Goal: Information Seeking & Learning: Understand process/instructions

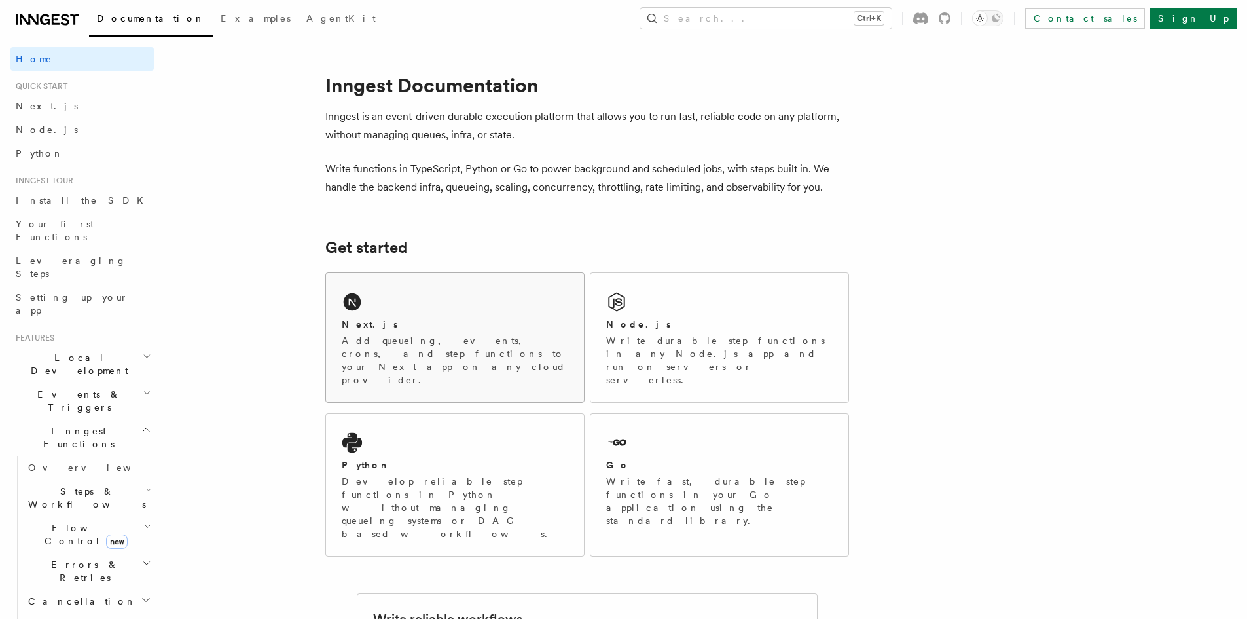
click at [435, 327] on div "Next.js" at bounding box center [455, 325] width 227 height 14
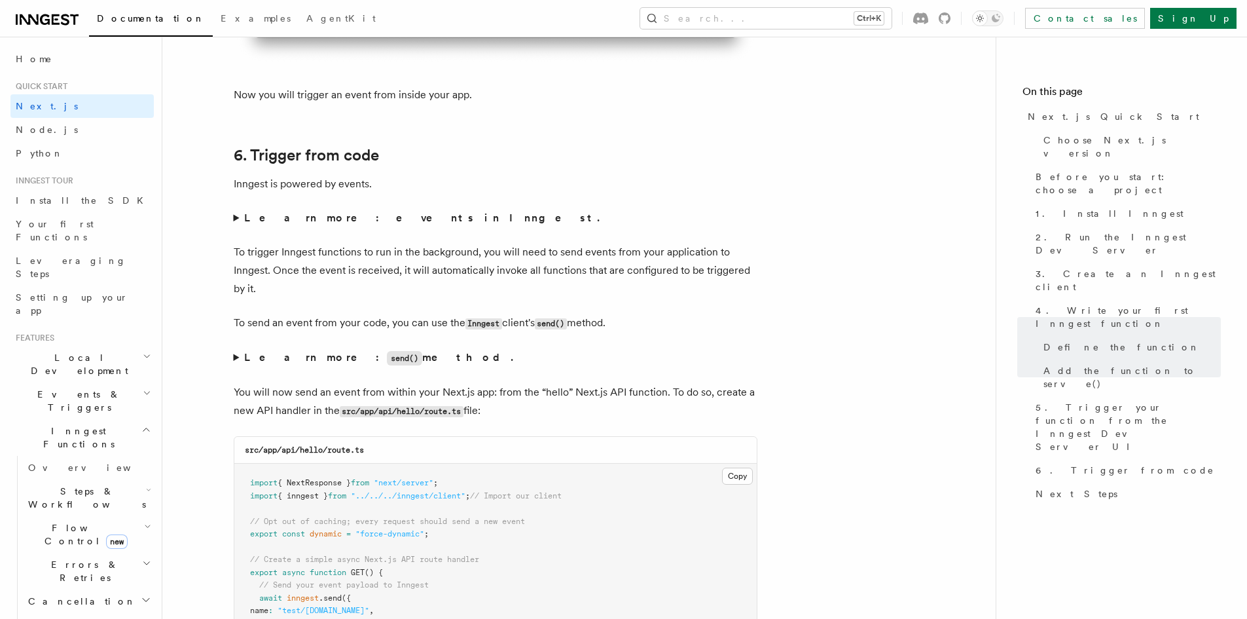
scroll to position [6547, 0]
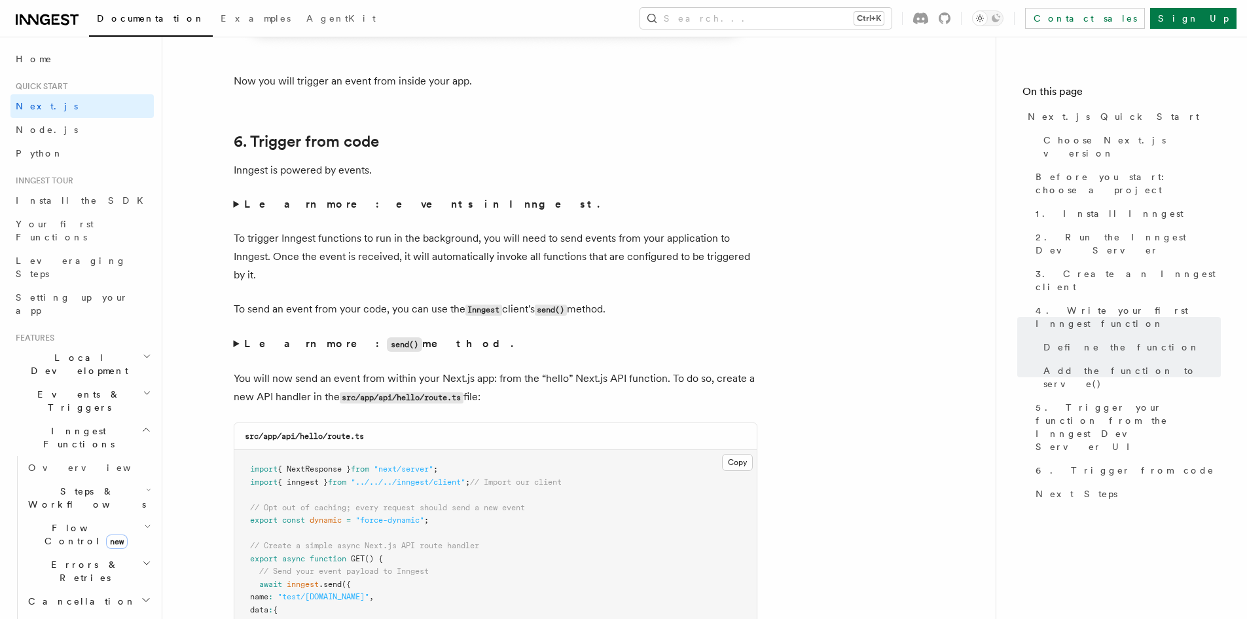
click at [234, 202] on summary "Learn more: events in Inngest." at bounding box center [496, 204] width 524 height 18
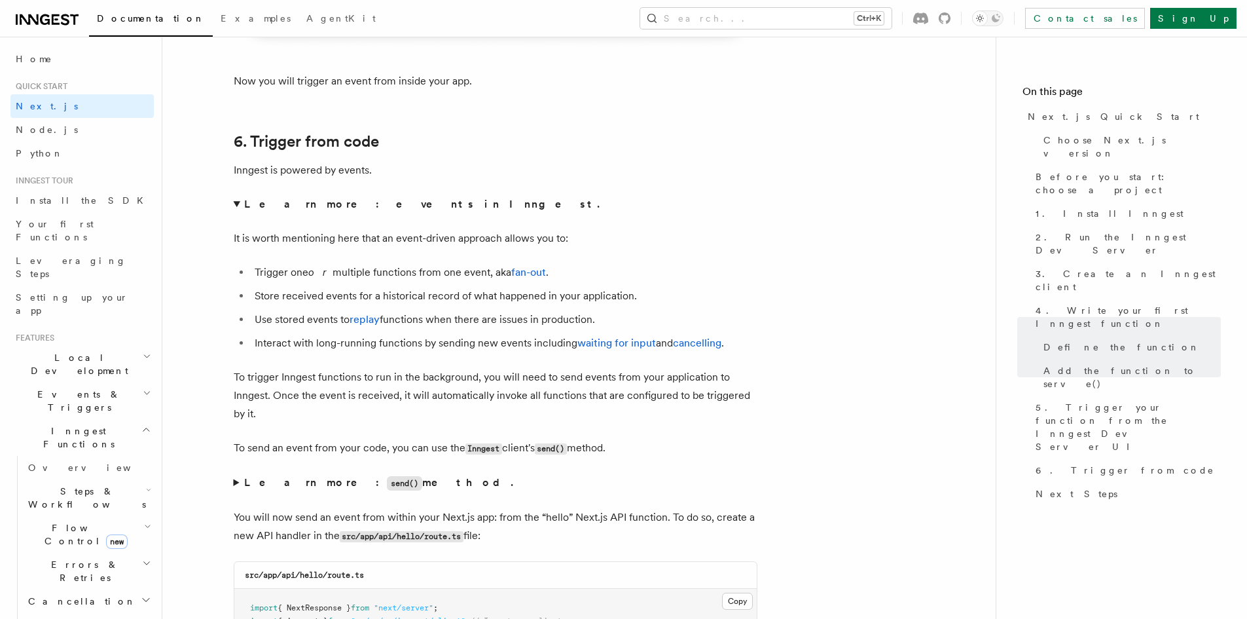
click at [234, 202] on summary "Learn more: events in Inngest." at bounding box center [496, 204] width 524 height 18
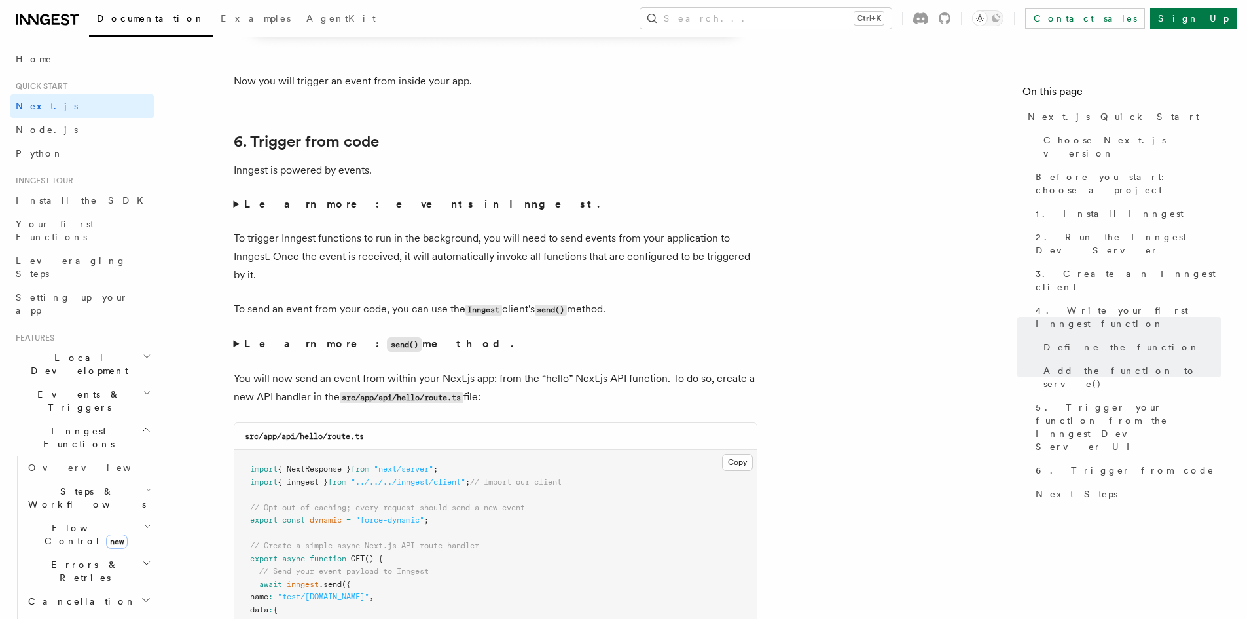
click at [235, 344] on summary "Learn more: send() method." at bounding box center [496, 344] width 524 height 19
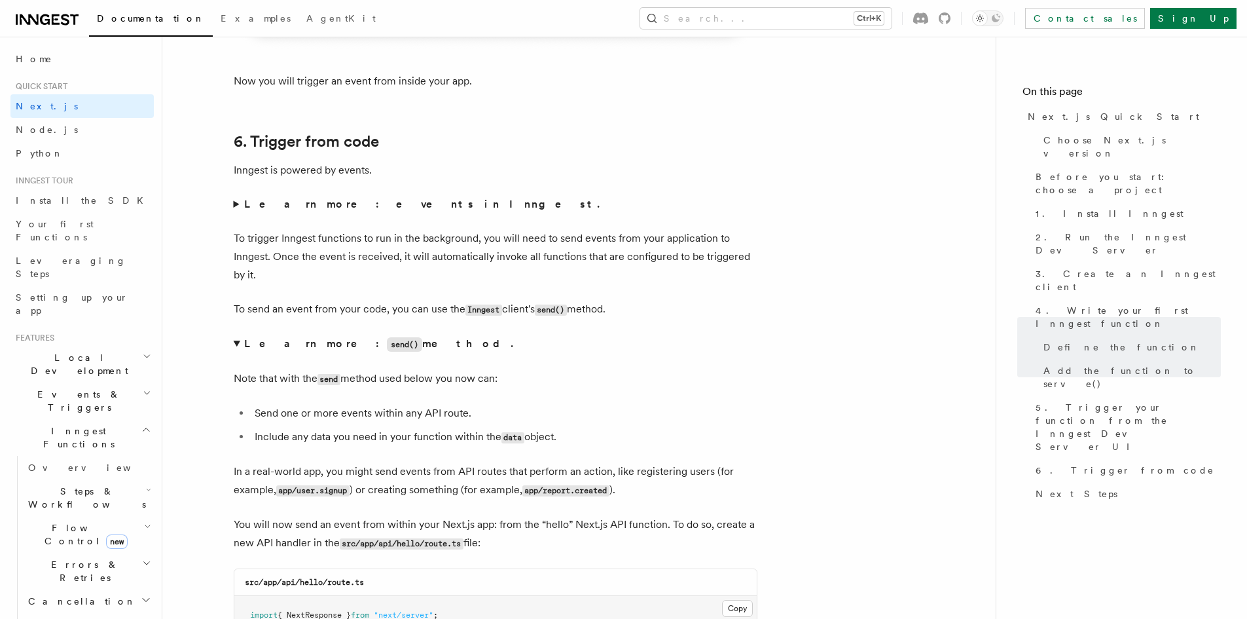
click at [235, 344] on summary "Learn more: send() method." at bounding box center [496, 344] width 524 height 19
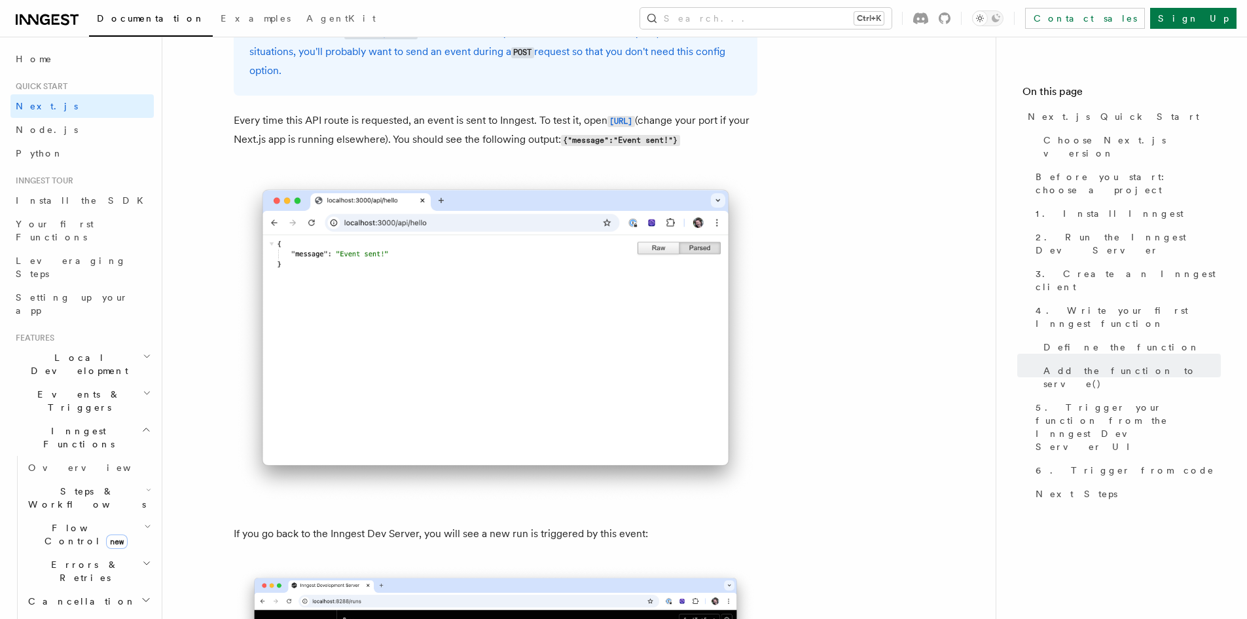
scroll to position [7267, 0]
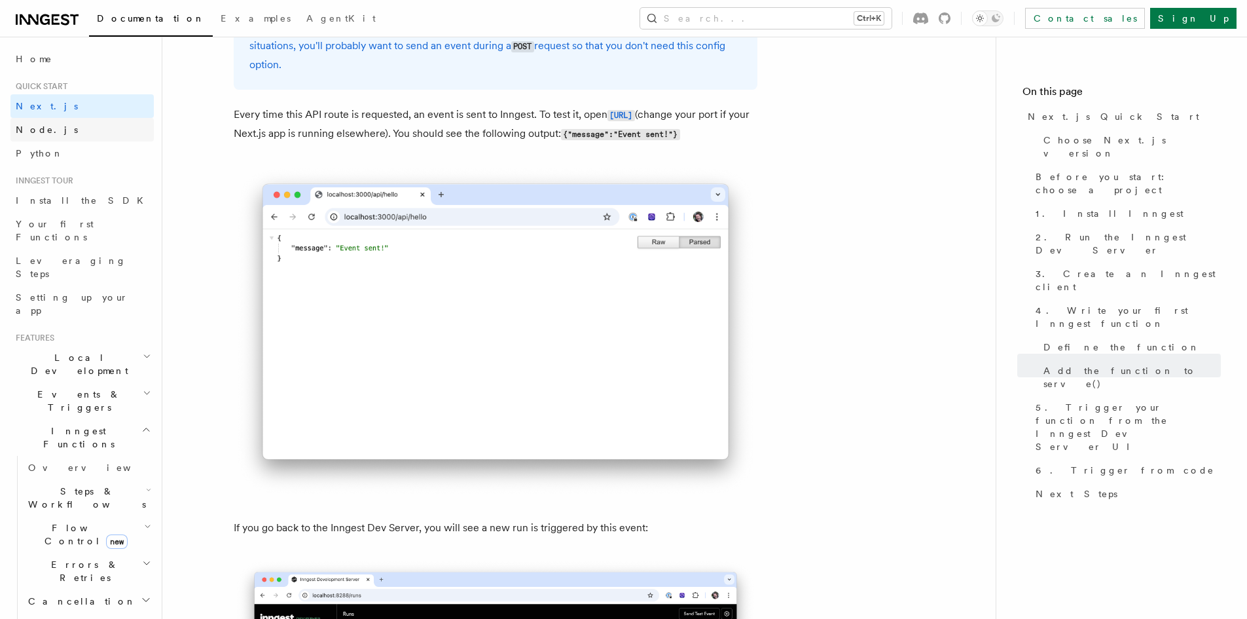
click at [42, 136] on link "Node.js" at bounding box center [81, 130] width 143 height 24
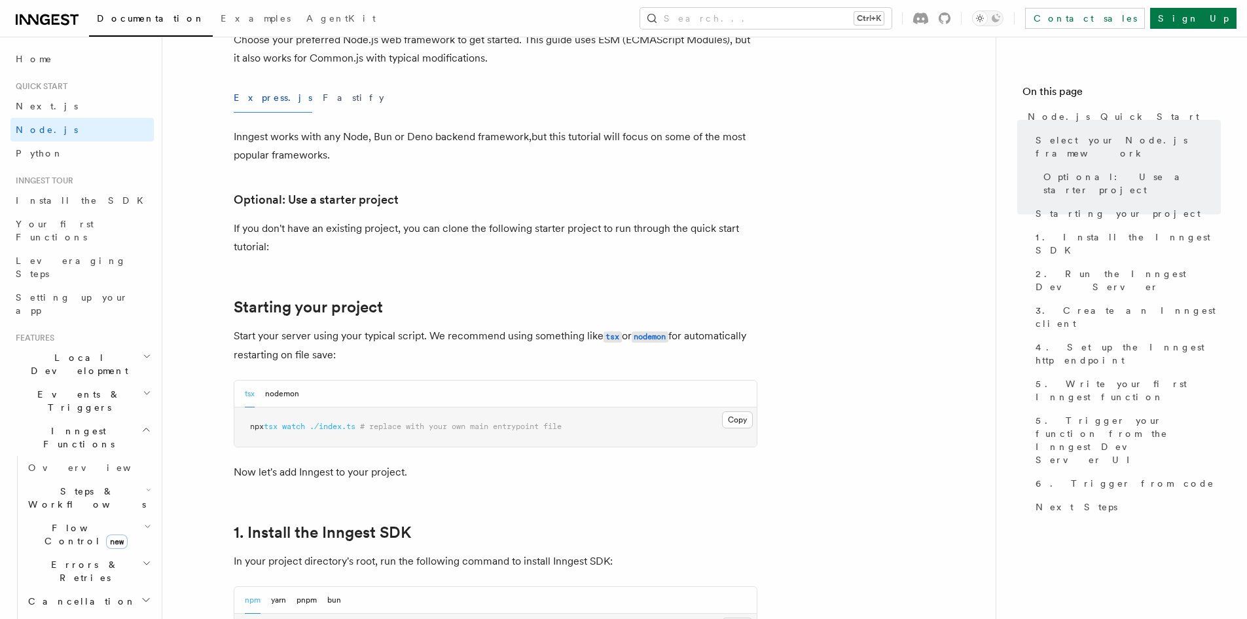
scroll to position [393, 0]
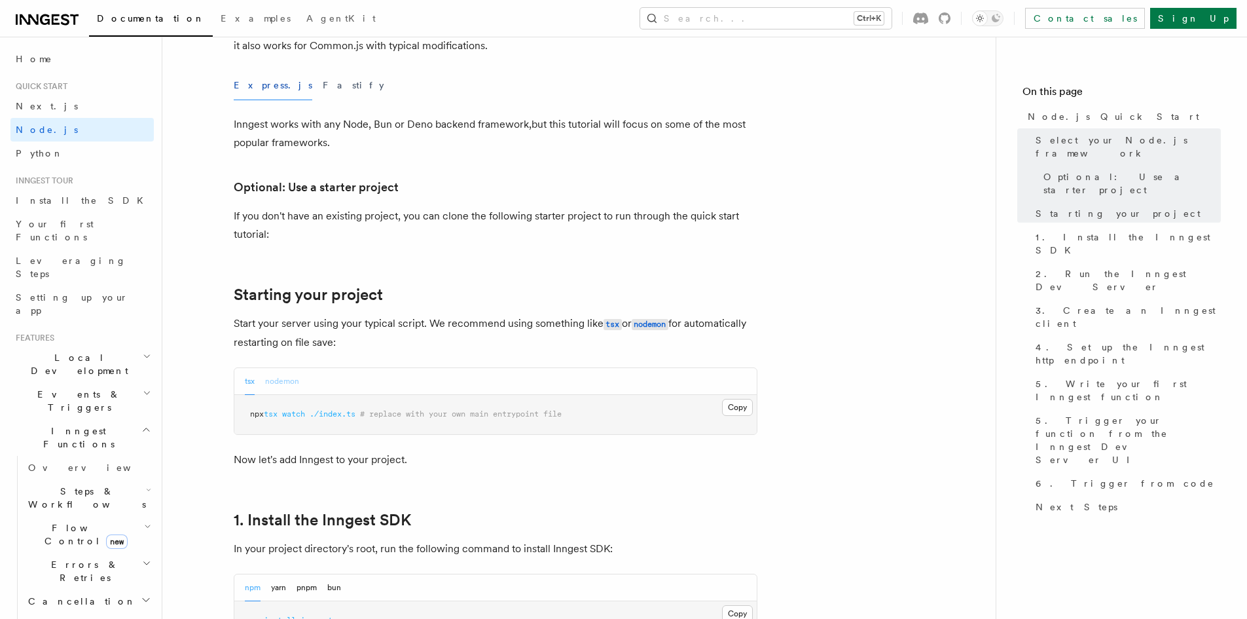
click at [289, 381] on button "nodemon" at bounding box center [282, 381] width 34 height 27
click at [253, 379] on button "tsx" at bounding box center [250, 381] width 10 height 27
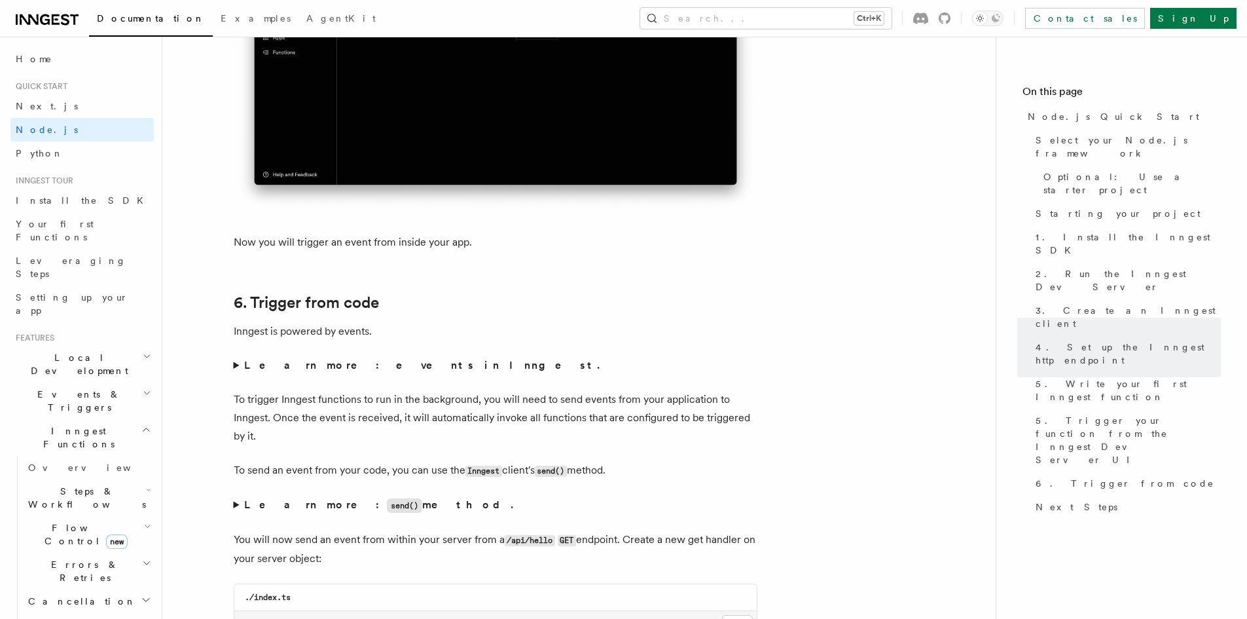
scroll to position [6241, 0]
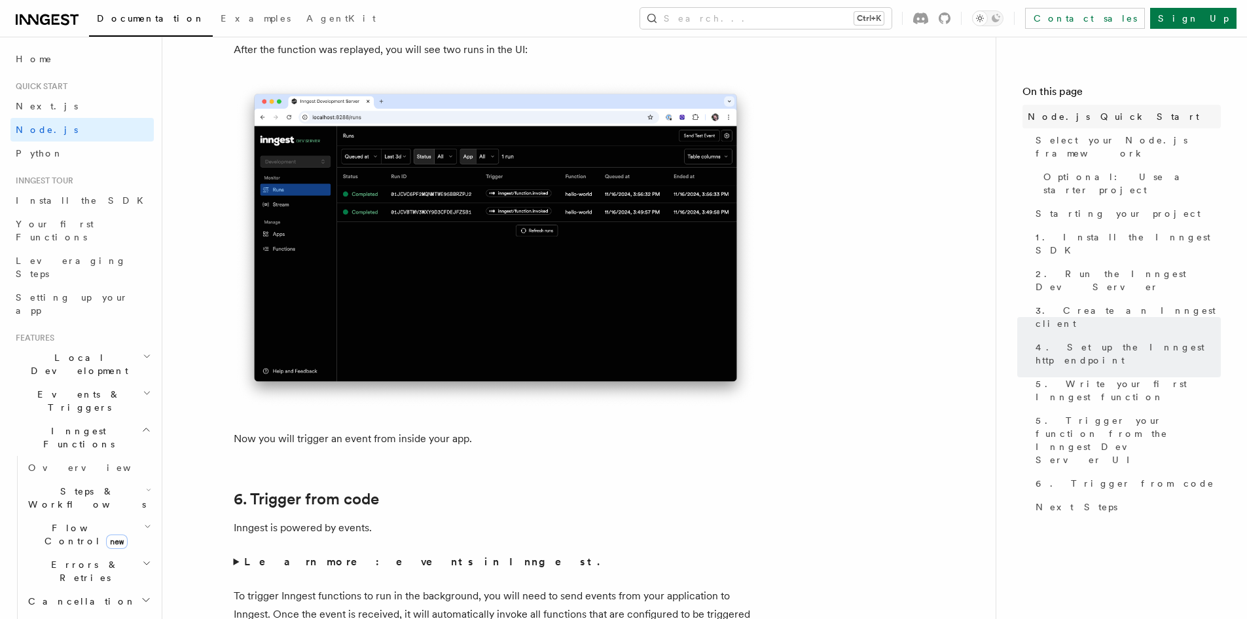
click at [1060, 125] on link "Node.js Quick Start" at bounding box center [1122, 117] width 198 height 24
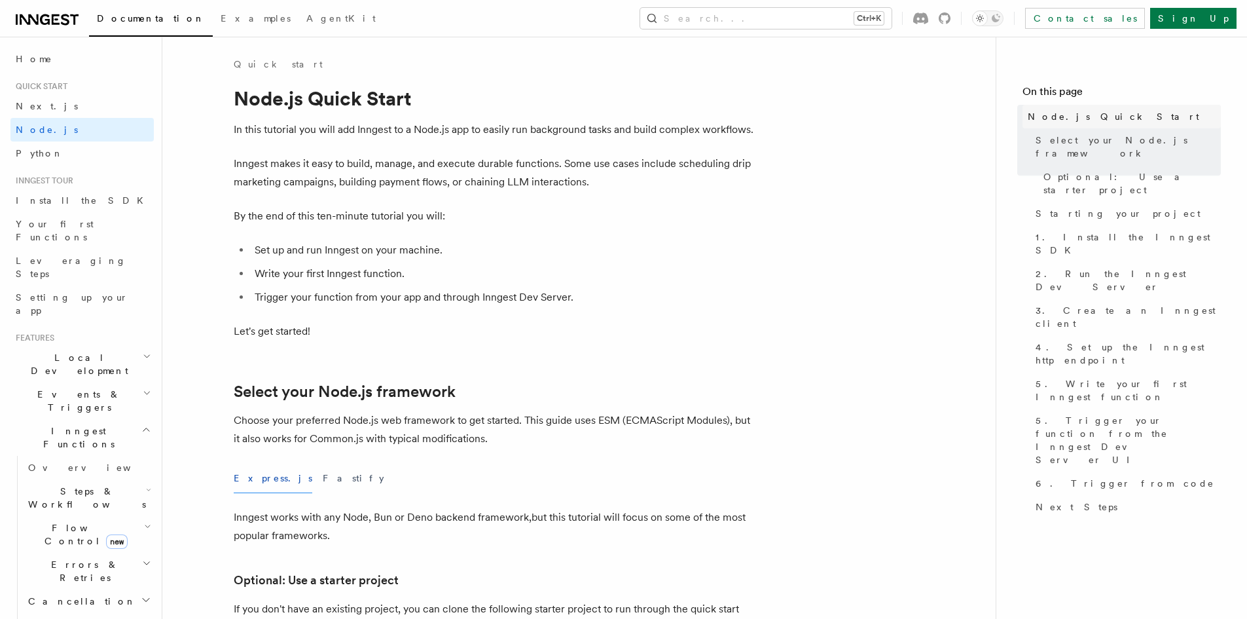
click at [1083, 119] on span "Node.js Quick Start" at bounding box center [1114, 116] width 172 height 13
click at [323, 483] on button "Fastify" at bounding box center [354, 478] width 62 height 29
click at [264, 482] on button "Express.js" at bounding box center [273, 478] width 79 height 29
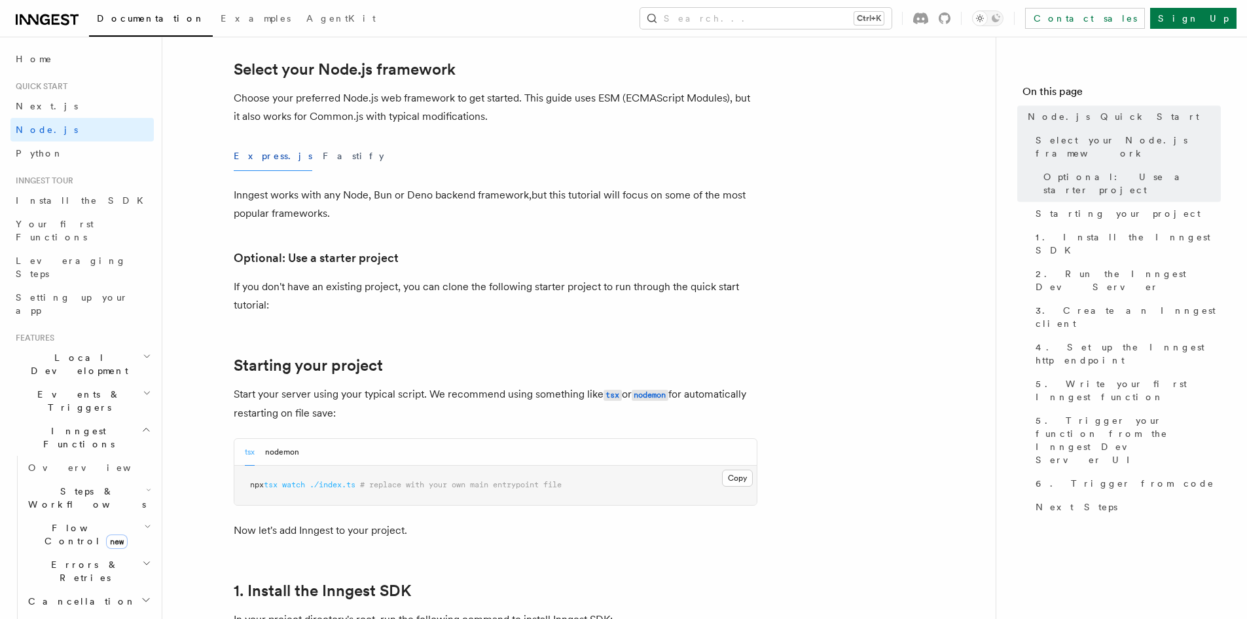
scroll to position [327, 0]
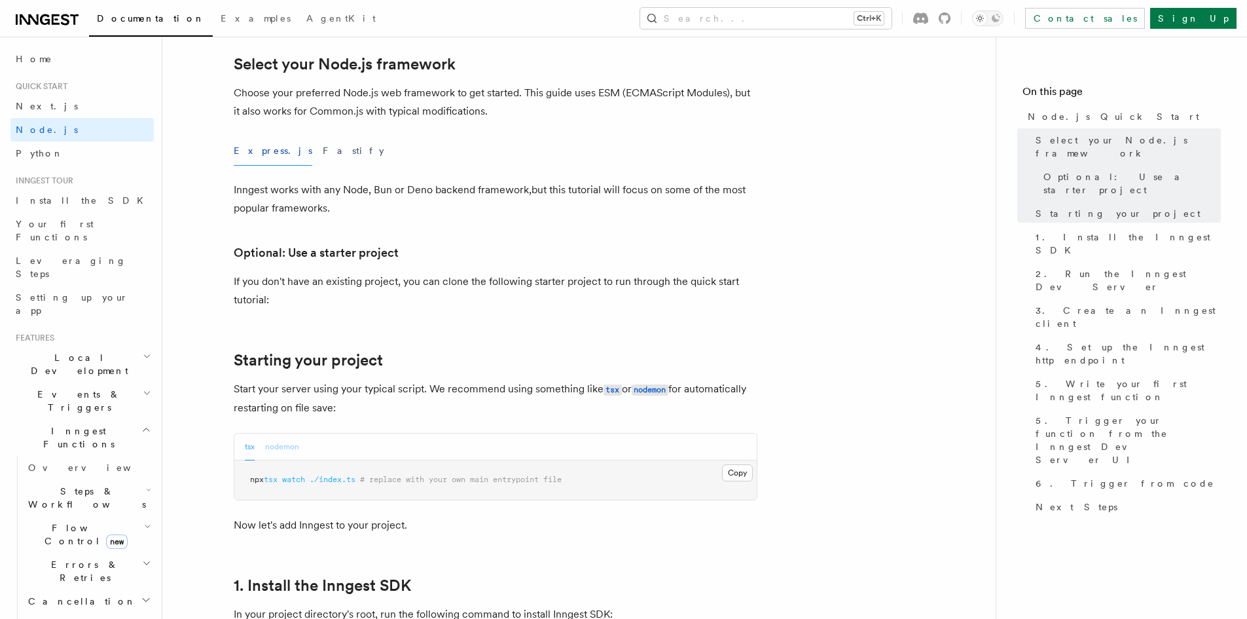
click at [280, 438] on button "nodemon" at bounding box center [282, 446] width 34 height 27
click at [250, 448] on button "tsx" at bounding box center [250, 446] width 10 height 27
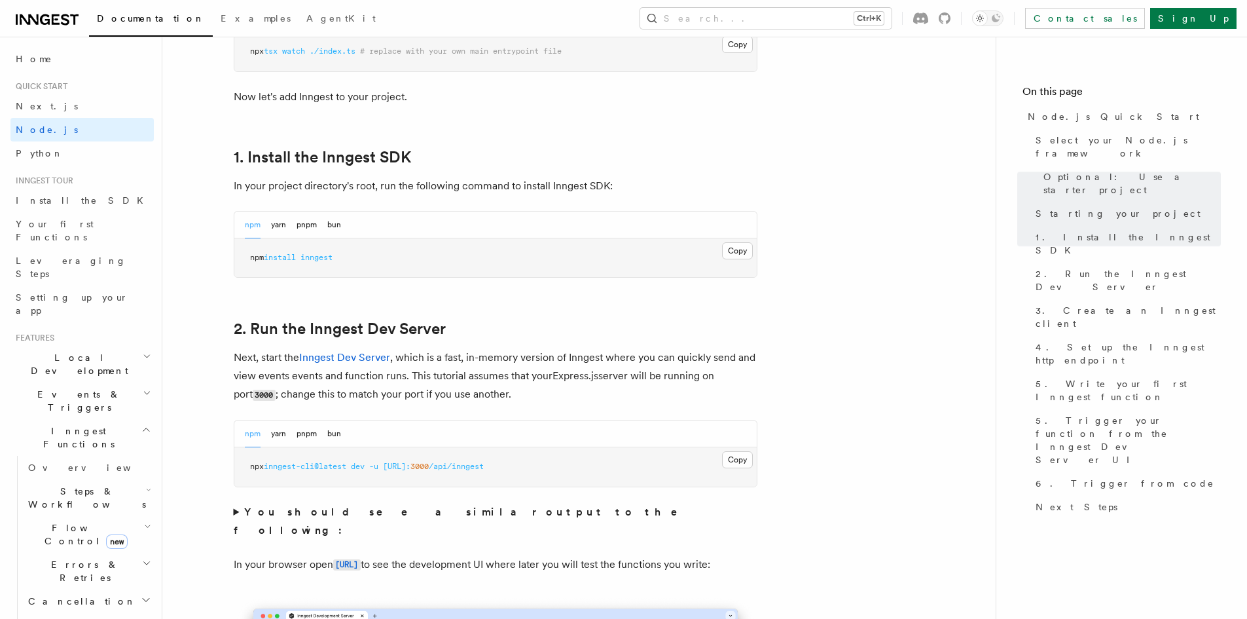
scroll to position [786, 0]
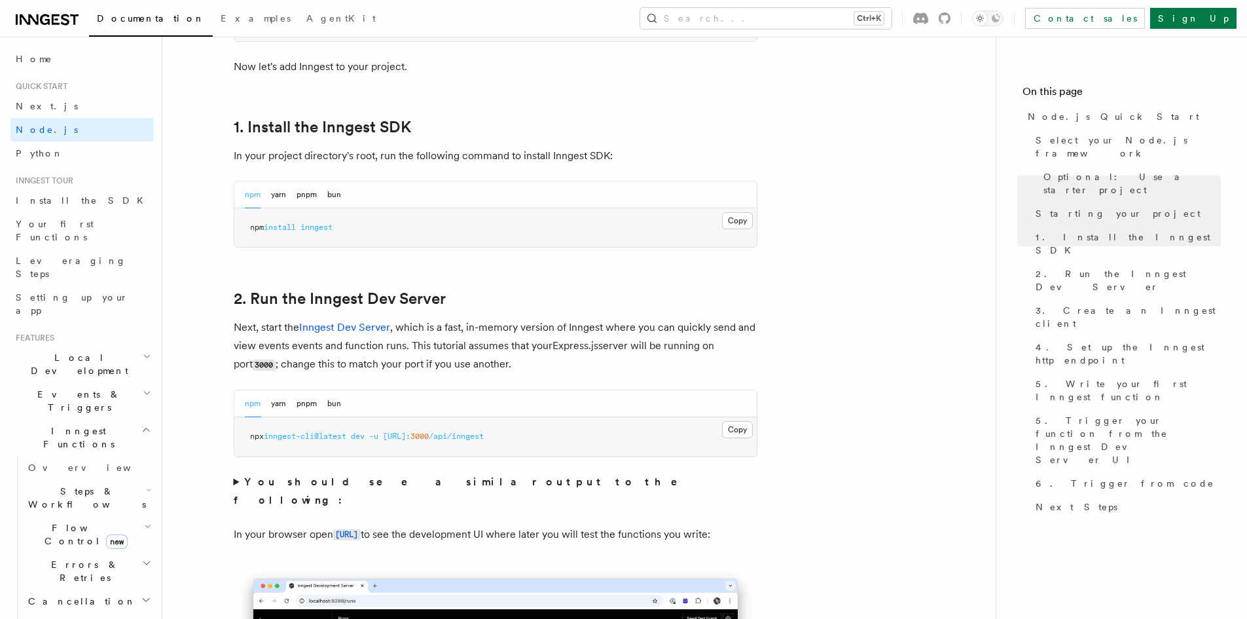
click at [234, 481] on summary "You should see a similar output to the following:" at bounding box center [496, 491] width 524 height 37
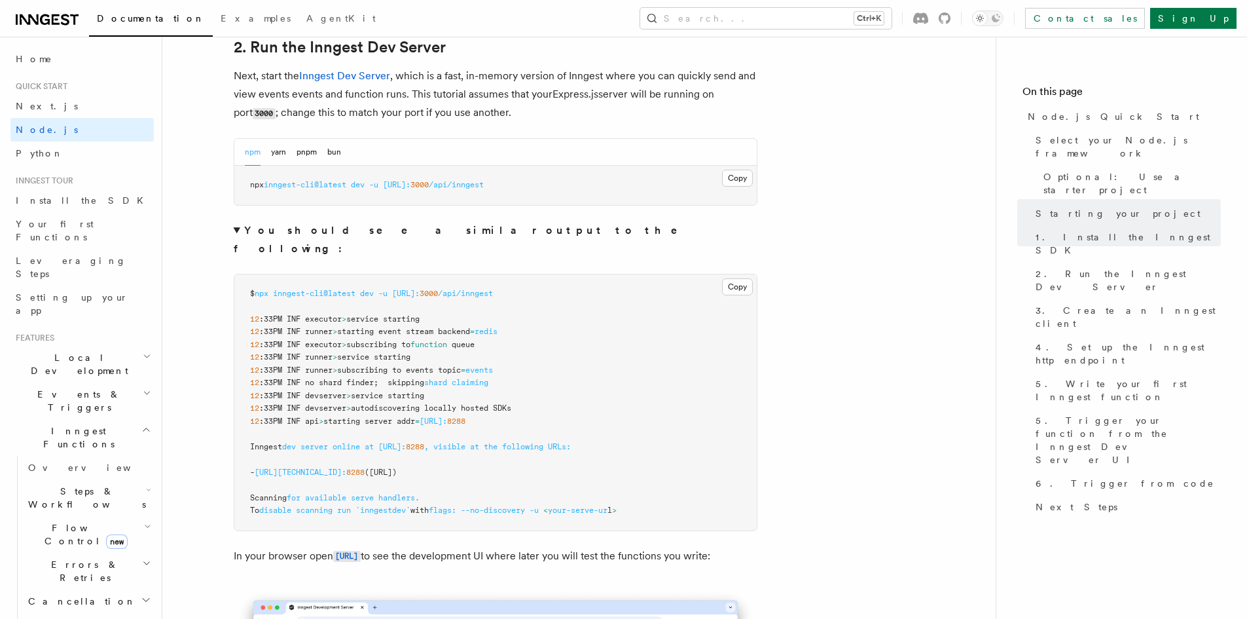
scroll to position [1048, 0]
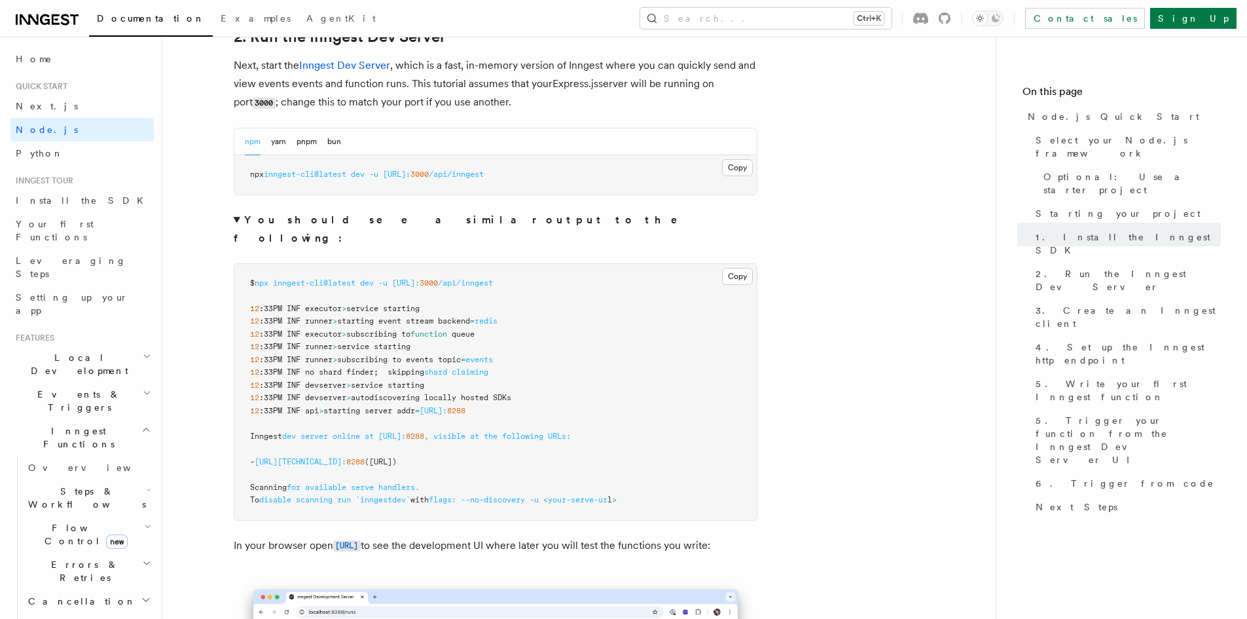
click at [238, 217] on summary "You should see a similar output to the following:" at bounding box center [496, 229] width 524 height 37
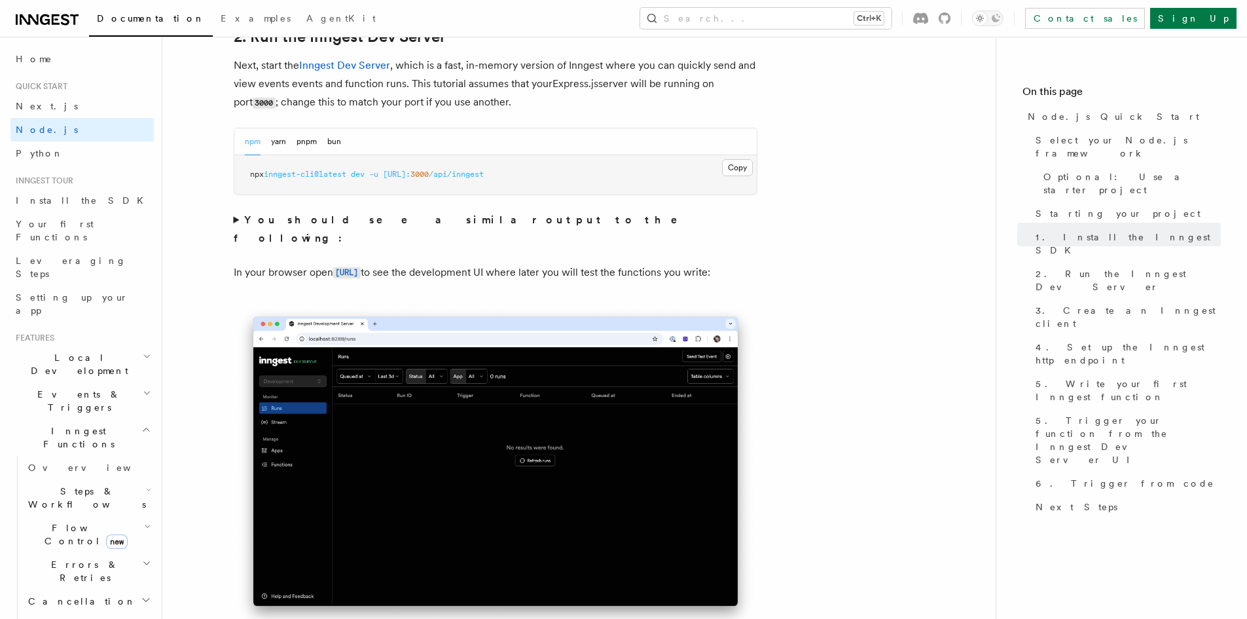
click at [239, 221] on summary "You should see a similar output to the following:" at bounding box center [496, 229] width 524 height 37
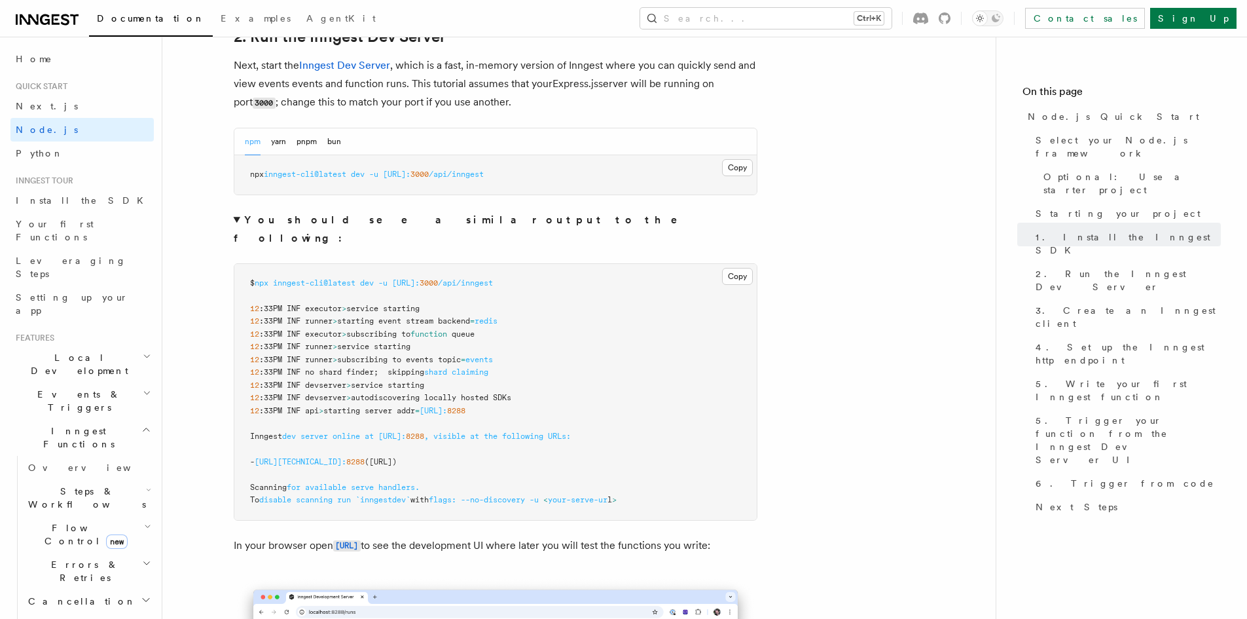
click at [239, 221] on summary "You should see a similar output to the following:" at bounding box center [496, 229] width 524 height 37
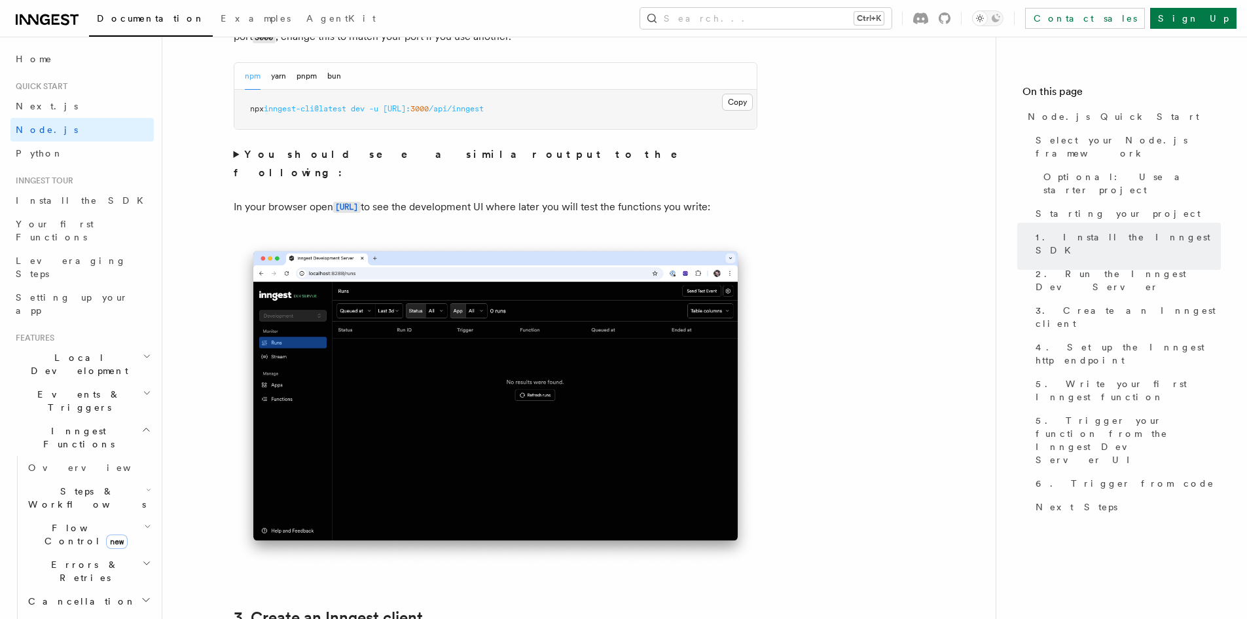
click at [729, 255] on img at bounding box center [496, 402] width 524 height 329
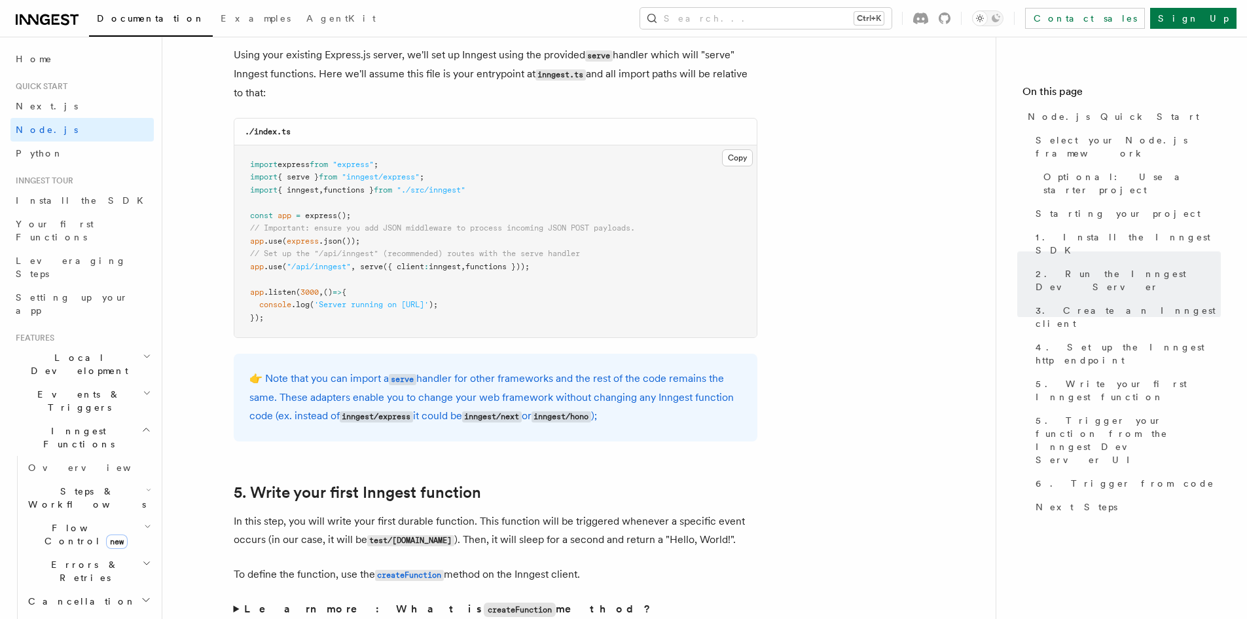
scroll to position [2030, 0]
